Goal: Book appointment/travel/reservation

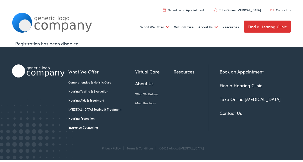
click at [256, 84] on link "Find a Hearing Clinic" at bounding box center [241, 85] width 43 height 6
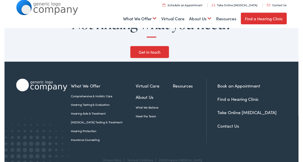
scroll to position [530, 0]
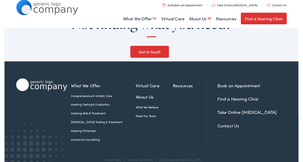
click at [254, 99] on link "Find a Hearing Clinic" at bounding box center [241, 102] width 43 height 6
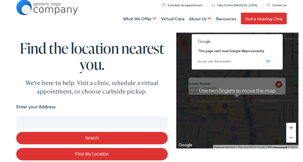
scroll to position [7, 0]
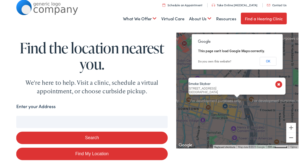
click at [274, 65] on button "OK" at bounding box center [271, 63] width 17 height 9
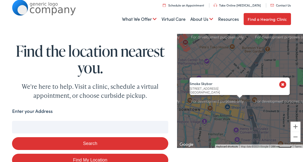
scroll to position [0, 0]
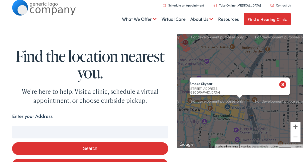
click at [194, 7] on link "Schedule an Appointment" at bounding box center [183, 5] width 41 height 4
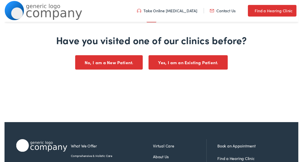
scroll to position [76, 0]
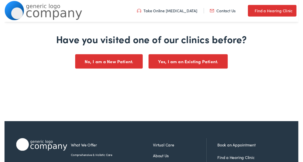
click at [223, 64] on button "Yes, I am an Existing Patient." at bounding box center [190, 63] width 82 height 15
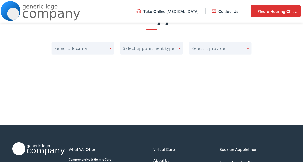
scroll to position [68, 0]
click at [107, 50] on div "Select a location" at bounding box center [81, 48] width 58 height 7
click at [126, 69] on div "Select a location Select appointment type Select a provider" at bounding box center [151, 58] width 201 height 33
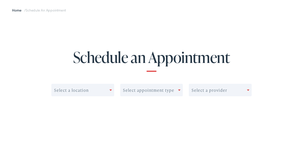
scroll to position [38, 0]
